Goal: Find contact information: Obtain details needed to contact an individual or organization

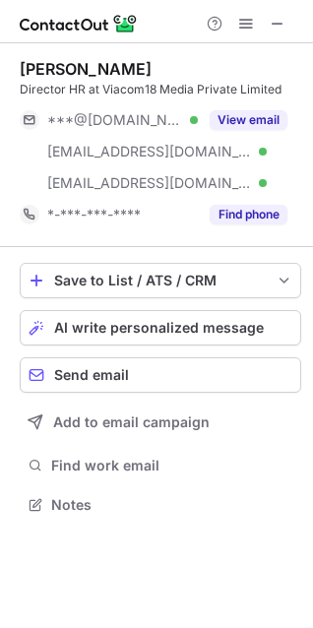
scroll to position [490, 313]
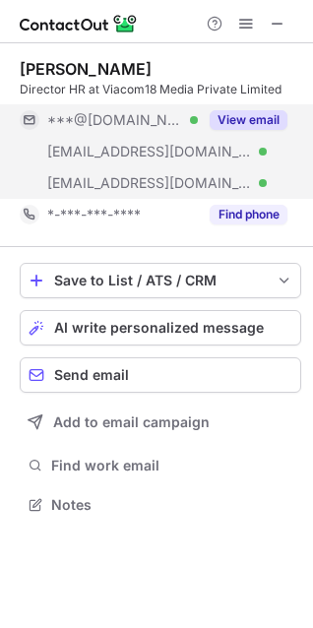
click at [238, 120] on button "View email" at bounding box center [249, 120] width 78 height 20
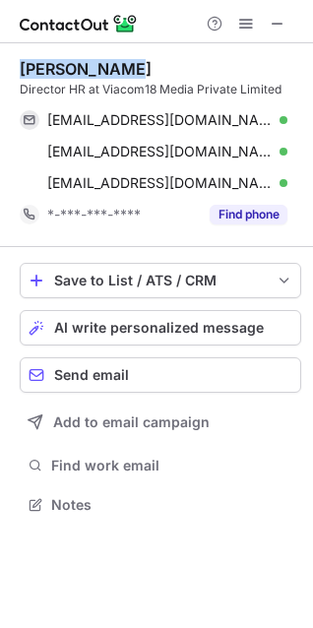
drag, startPoint x: 119, startPoint y: 63, endPoint x: 22, endPoint y: 66, distance: 97.5
click at [22, 66] on div "[PERSON_NAME]" at bounding box center [161, 69] width 282 height 20
copy div "[PERSON_NAME]"
click at [139, 74] on div "[PERSON_NAME]" at bounding box center [161, 69] width 282 height 20
drag, startPoint x: 126, startPoint y: 64, endPoint x: 18, endPoint y: 69, distance: 108.4
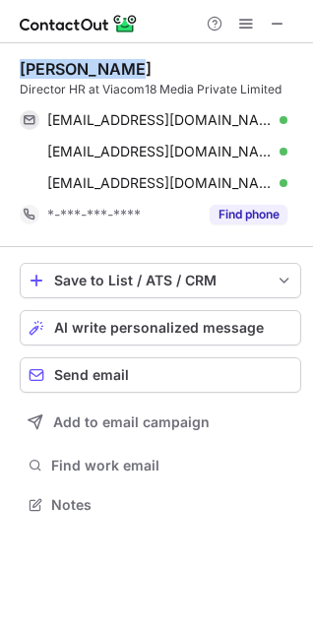
click at [18, 69] on div "[PERSON_NAME] Director HR at Viacom18 Media Private Limited [EMAIL_ADDRESS][DOM…" at bounding box center [156, 288] width 313 height 491
copy div "[PERSON_NAME]"
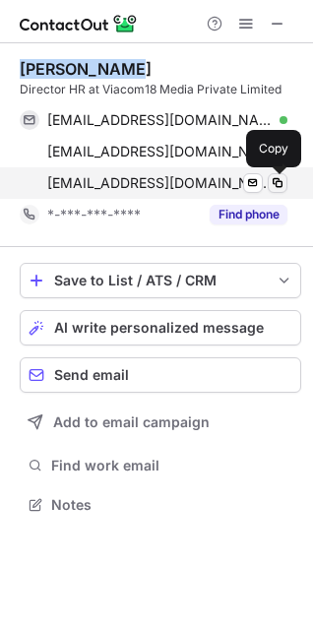
click at [275, 181] on span at bounding box center [278, 183] width 16 height 16
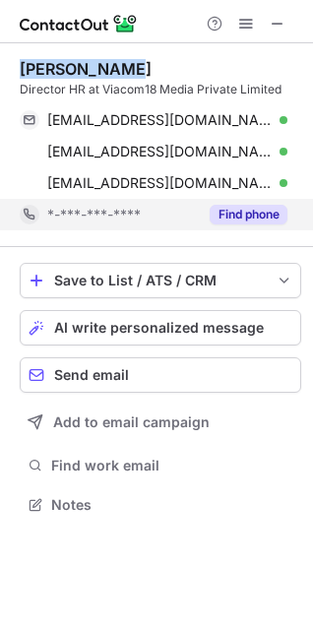
click at [274, 216] on button "Find phone" at bounding box center [249, 215] width 78 height 20
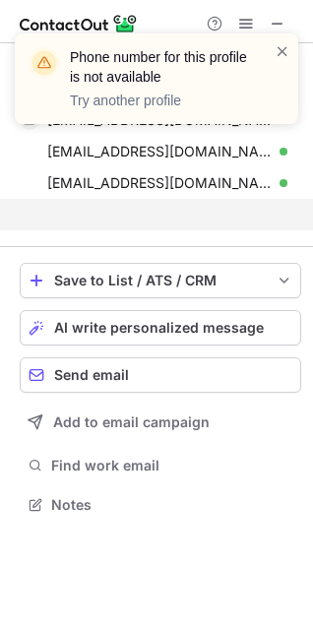
scroll to position [459, 313]
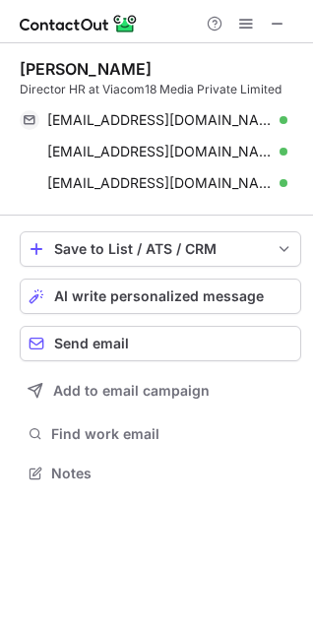
click at [264, 25] on div at bounding box center [246, 24] width 95 height 24
click at [274, 25] on span at bounding box center [278, 24] width 16 height 16
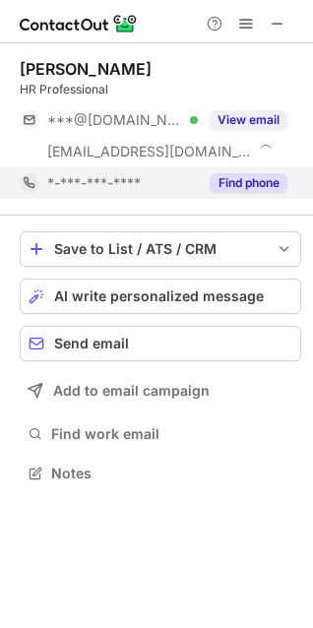
click at [236, 183] on button "Find phone" at bounding box center [249, 183] width 78 height 20
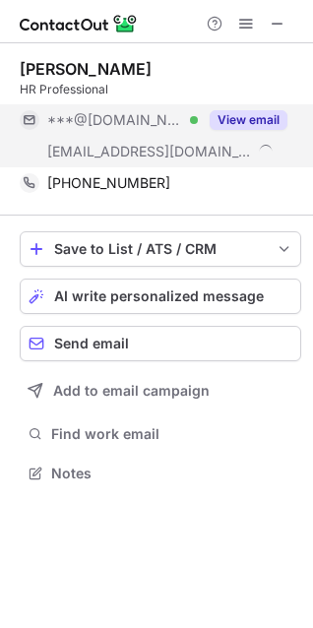
click at [235, 119] on button "View email" at bounding box center [249, 120] width 78 height 20
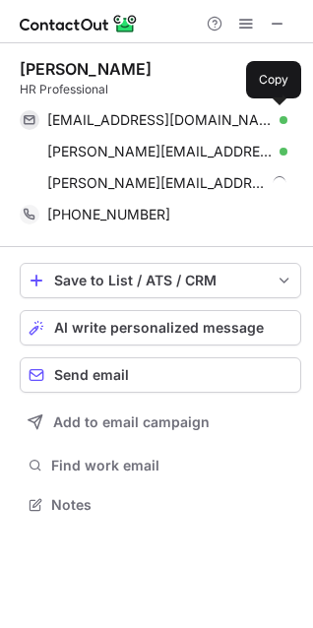
scroll to position [490, 313]
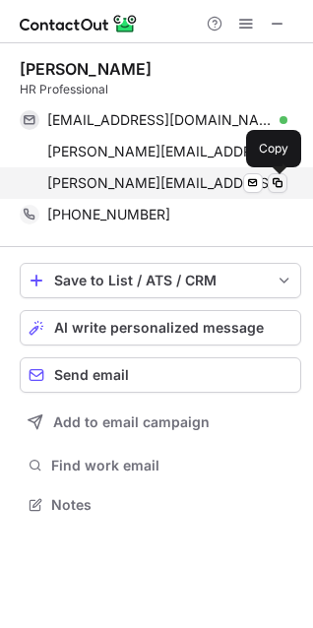
click at [271, 179] on span at bounding box center [278, 183] width 16 height 16
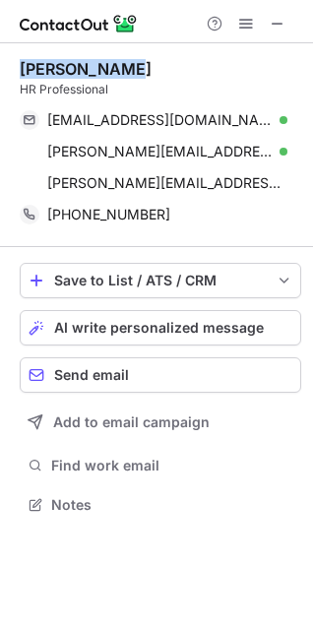
drag, startPoint x: 138, startPoint y: 65, endPoint x: 21, endPoint y: 76, distance: 117.7
click at [21, 76] on div "[PERSON_NAME]" at bounding box center [161, 69] width 282 height 20
copy div "[PERSON_NAME]"
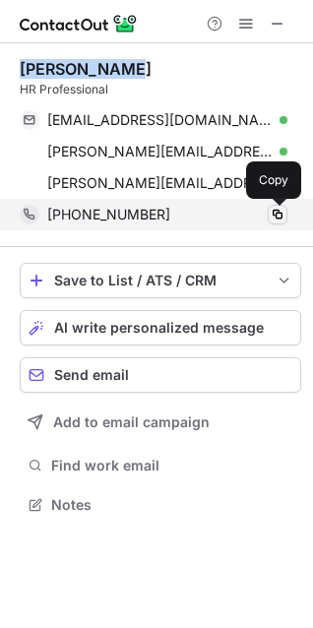
click at [277, 215] on span at bounding box center [278, 215] width 16 height 16
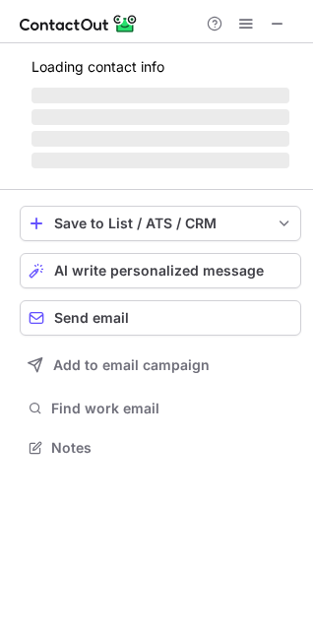
scroll to position [459, 313]
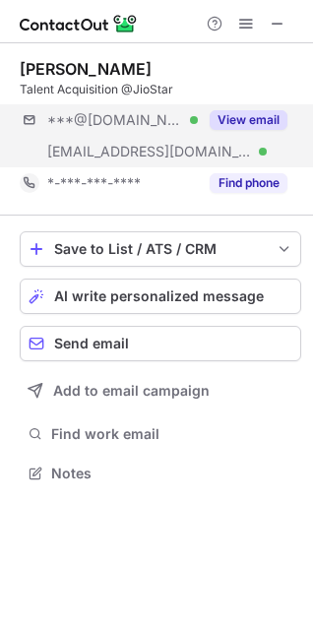
click at [259, 127] on button "View email" at bounding box center [249, 120] width 78 height 20
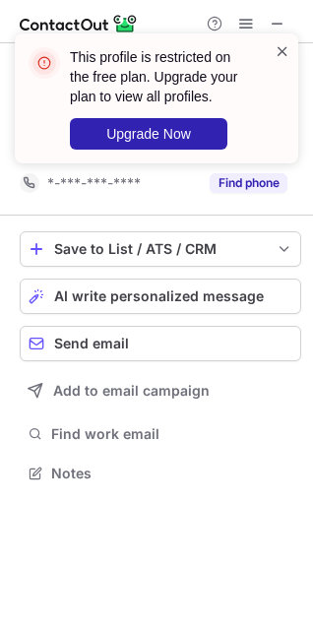
click at [276, 53] on span at bounding box center [283, 51] width 16 height 20
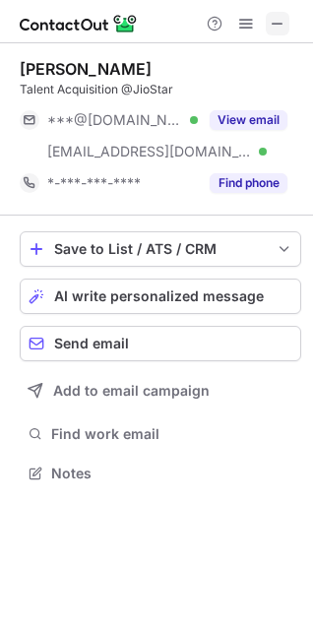
click at [280, 29] on span at bounding box center [278, 24] width 16 height 16
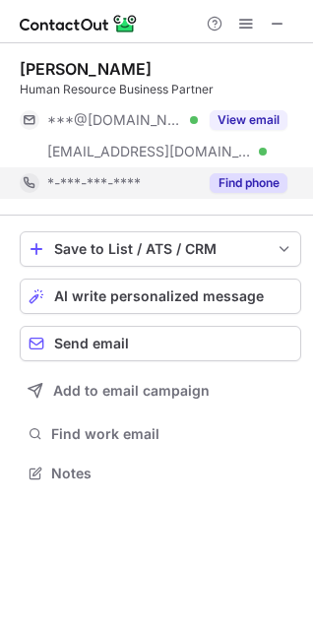
click at [234, 183] on button "Find phone" at bounding box center [249, 183] width 78 height 20
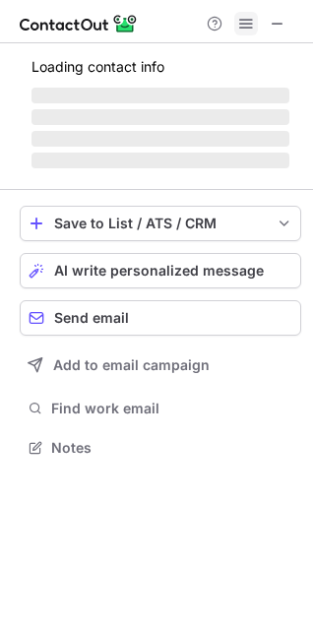
scroll to position [10, 9]
click at [283, 25] on span at bounding box center [278, 24] width 16 height 16
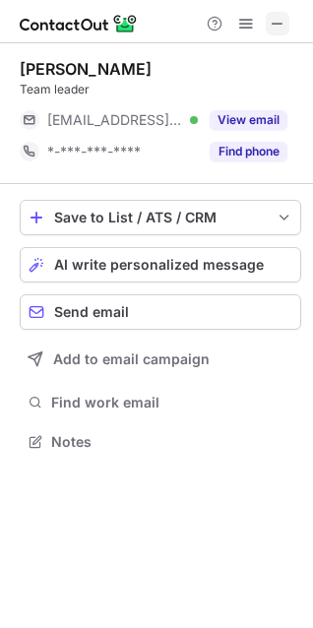
scroll to position [9, 9]
